Goal: Task Accomplishment & Management: Manage account settings

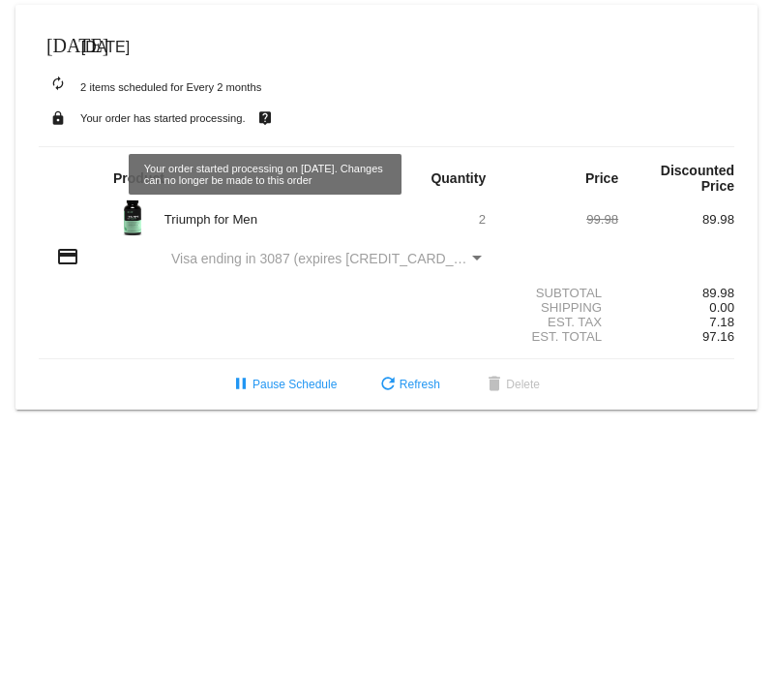
click at [64, 258] on mat-icon "credit_card" at bounding box center [67, 256] width 23 height 23
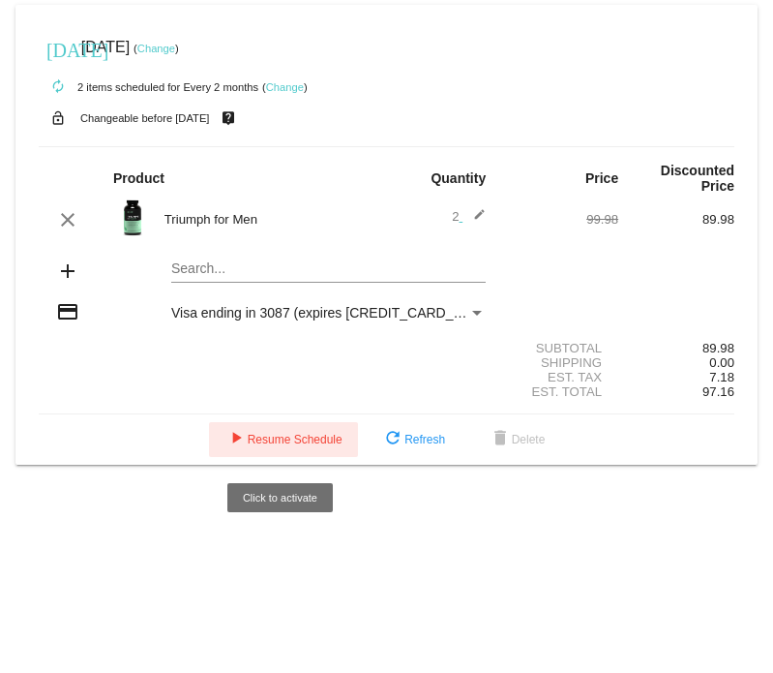
click at [247, 442] on span "play_arrow Resume Schedule" at bounding box center [283, 440] width 118 height 14
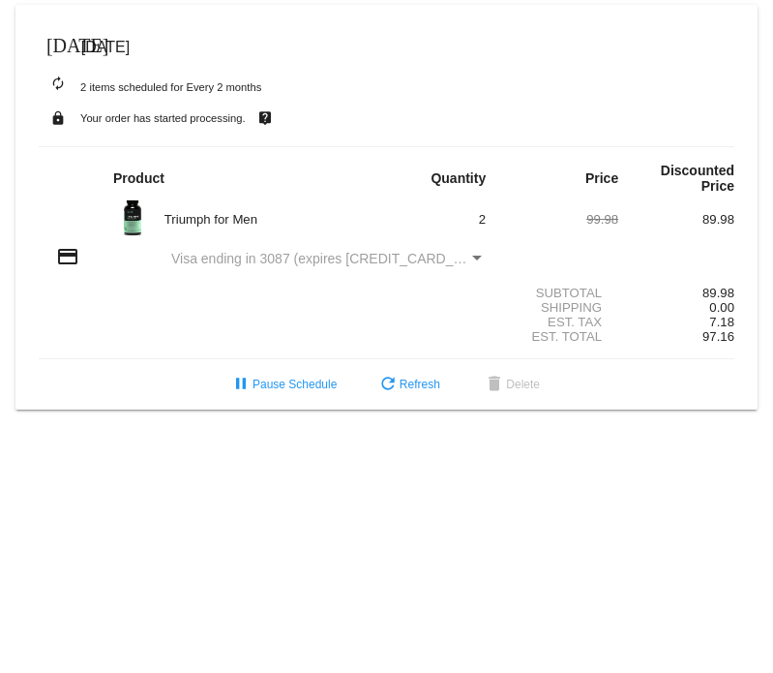
click at [284, 266] on div "Visa ending in 3087 (expires [CREDIT_CARD_DATA])" at bounding box center [319, 258] width 297 height 15
click at [333, 256] on span "Visa ending in 3087 (expires [CREDIT_CARD_DATA])" at bounding box center [333, 258] width 324 height 15
click at [482, 262] on div "Payment Method" at bounding box center [476, 258] width 17 height 15
click at [474, 262] on div "Payment Method" at bounding box center [476, 258] width 17 height 15
click at [474, 259] on div "Payment Method" at bounding box center [477, 257] width 10 height 5
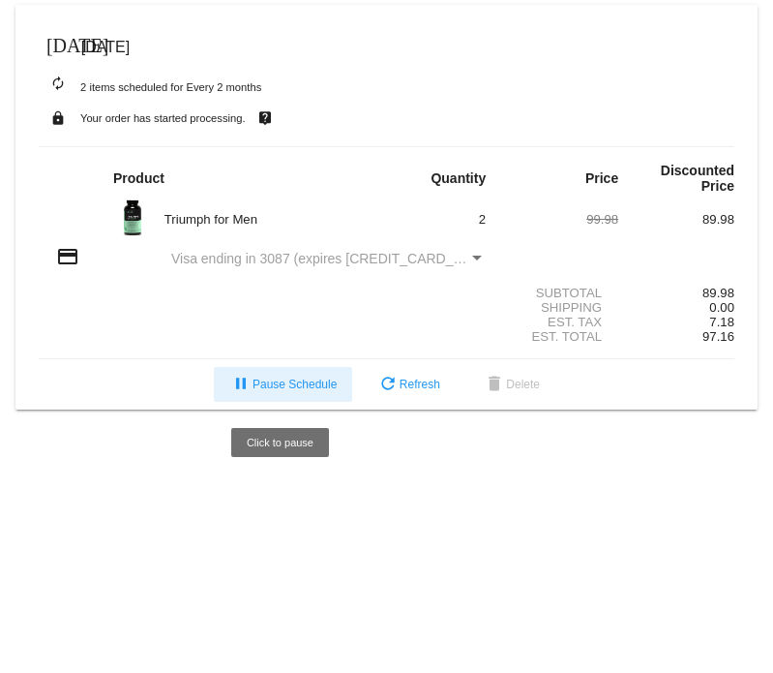
click at [313, 386] on span "pause Pause Schedule" at bounding box center [282, 384] width 107 height 14
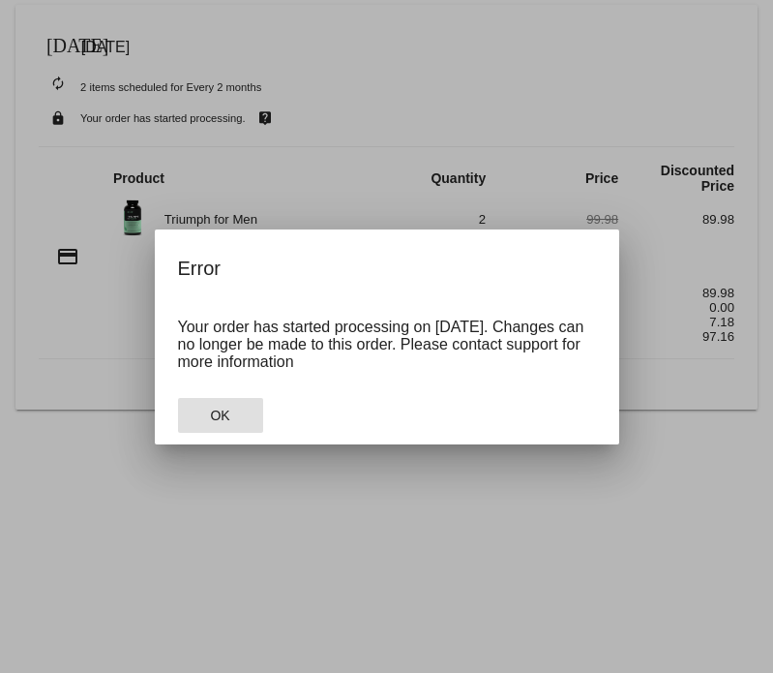
click at [205, 420] on button "OK" at bounding box center [220, 415] width 85 height 35
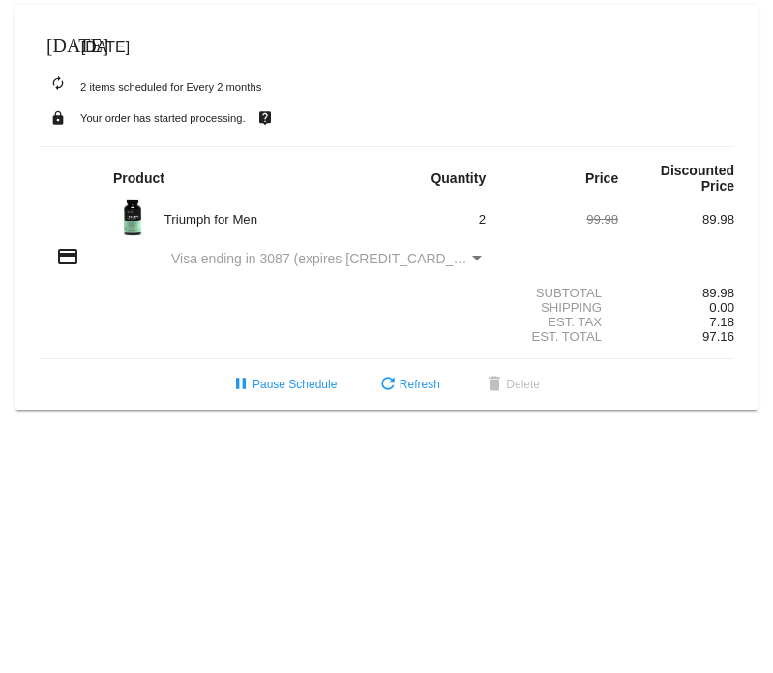
click at [480, 258] on div "Payment Method" at bounding box center [477, 257] width 10 height 5
click at [261, 259] on span "Visa ending in 3087 (expires [CREDIT_CARD_DATA])" at bounding box center [333, 258] width 324 height 15
click at [62, 257] on mat-icon "credit_card" at bounding box center [67, 256] width 23 height 23
click at [367, 265] on span "Visa ending in 3087 (expires [CREDIT_CARD_DATA])" at bounding box center [333, 258] width 324 height 15
click at [477, 260] on div "Payment Method" at bounding box center [477, 257] width 10 height 5
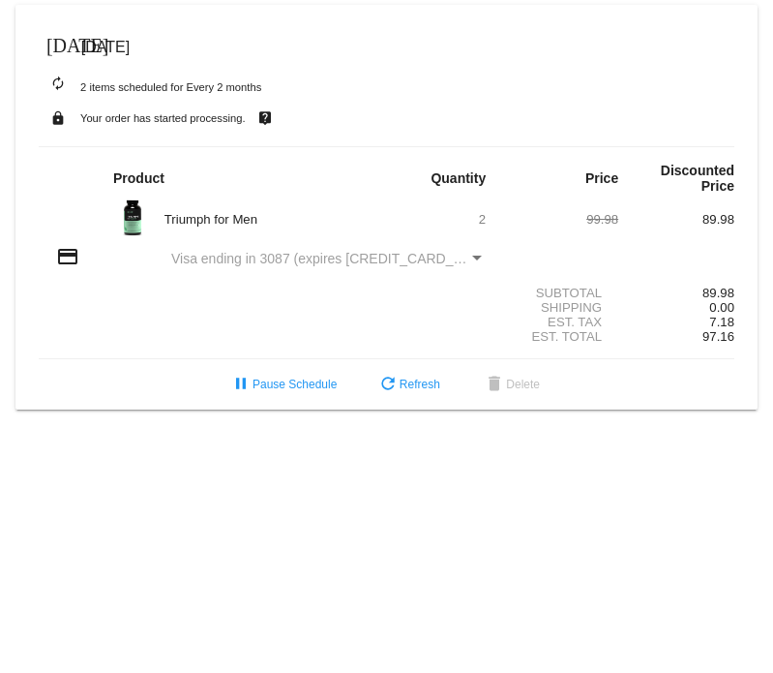
click at [337, 256] on span "Visa ending in 3087 (expires [CREDIT_CARD_DATA])" at bounding box center [333, 258] width 324 height 15
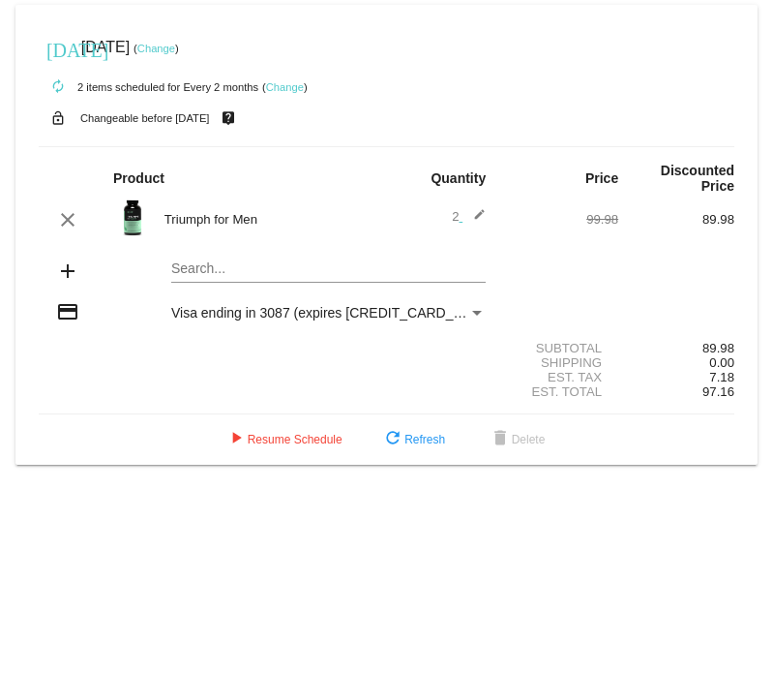
click at [426, 310] on div "Visa ending in 3087 (expires [CREDIT_CARD_DATA])" at bounding box center [319, 312] width 297 height 15
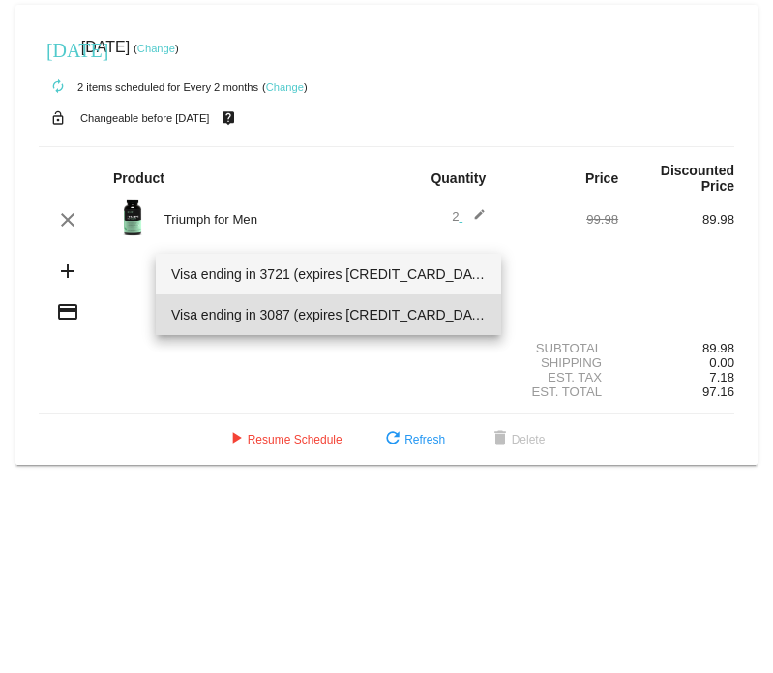
click at [374, 279] on span "Visa ending in 3721 (expires 06/27)" at bounding box center [328, 274] width 314 height 41
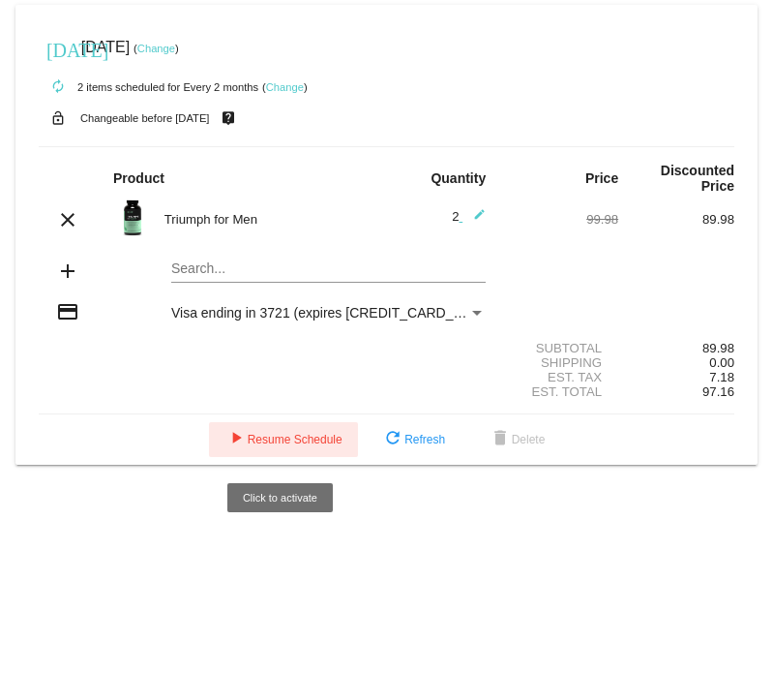
click at [311, 442] on span "play_arrow Resume Schedule" at bounding box center [283, 440] width 118 height 14
